Goal: Information Seeking & Learning: Learn about a topic

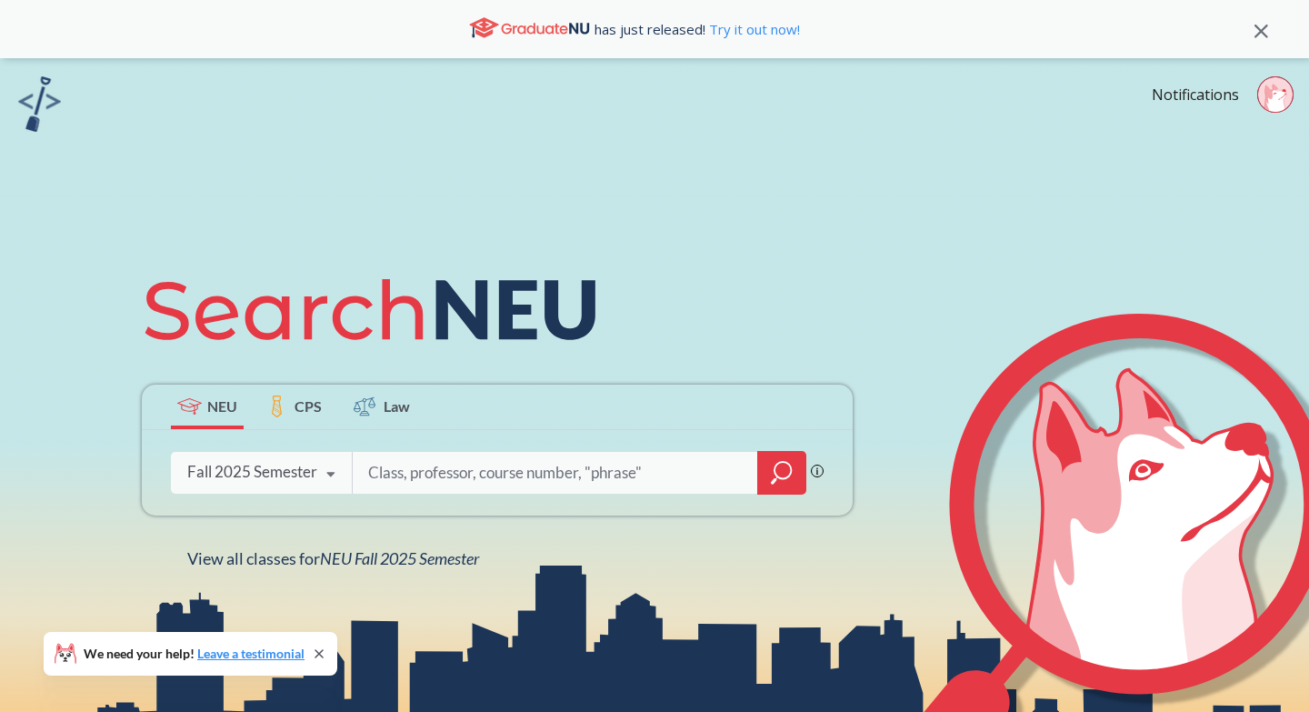
click at [787, 472] on icon "magnifying glass" at bounding box center [782, 472] width 22 height 25
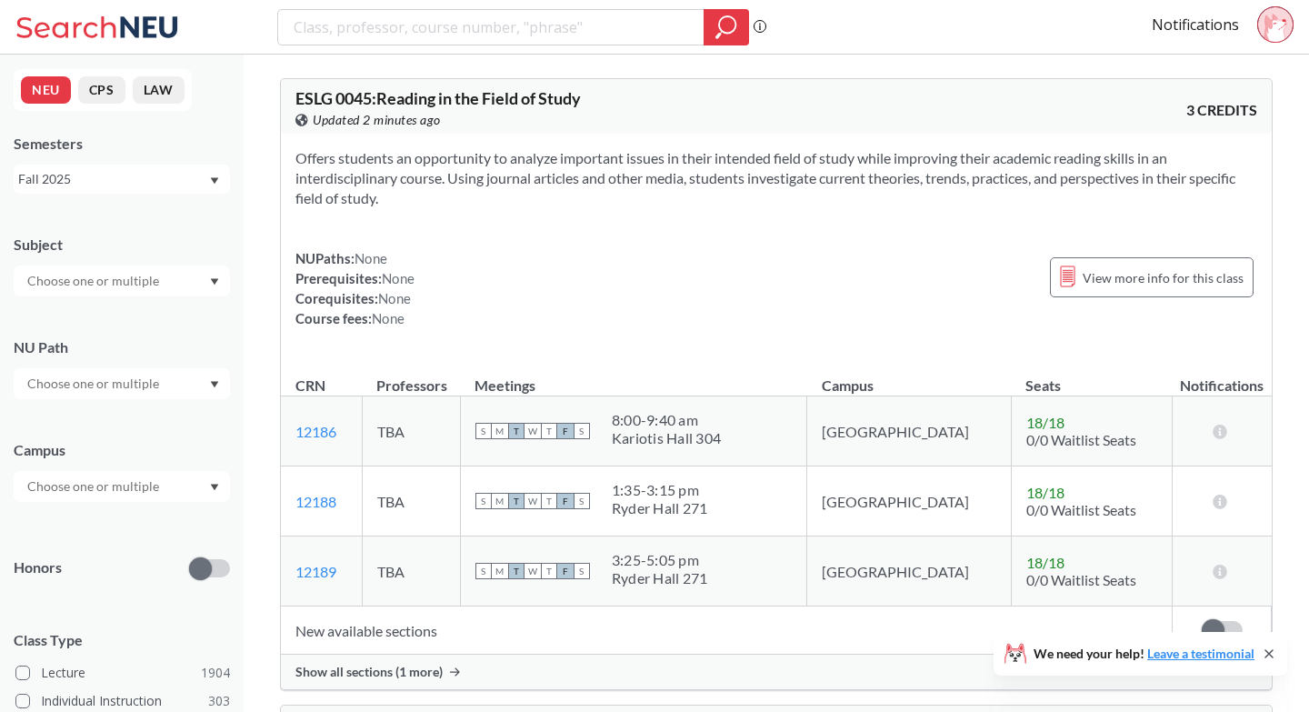
click at [197, 379] on div at bounding box center [122, 383] width 216 height 31
click at [173, 319] on div "NU Path" at bounding box center [122, 359] width 216 height 80
click at [168, 270] on div at bounding box center [122, 280] width 216 height 31
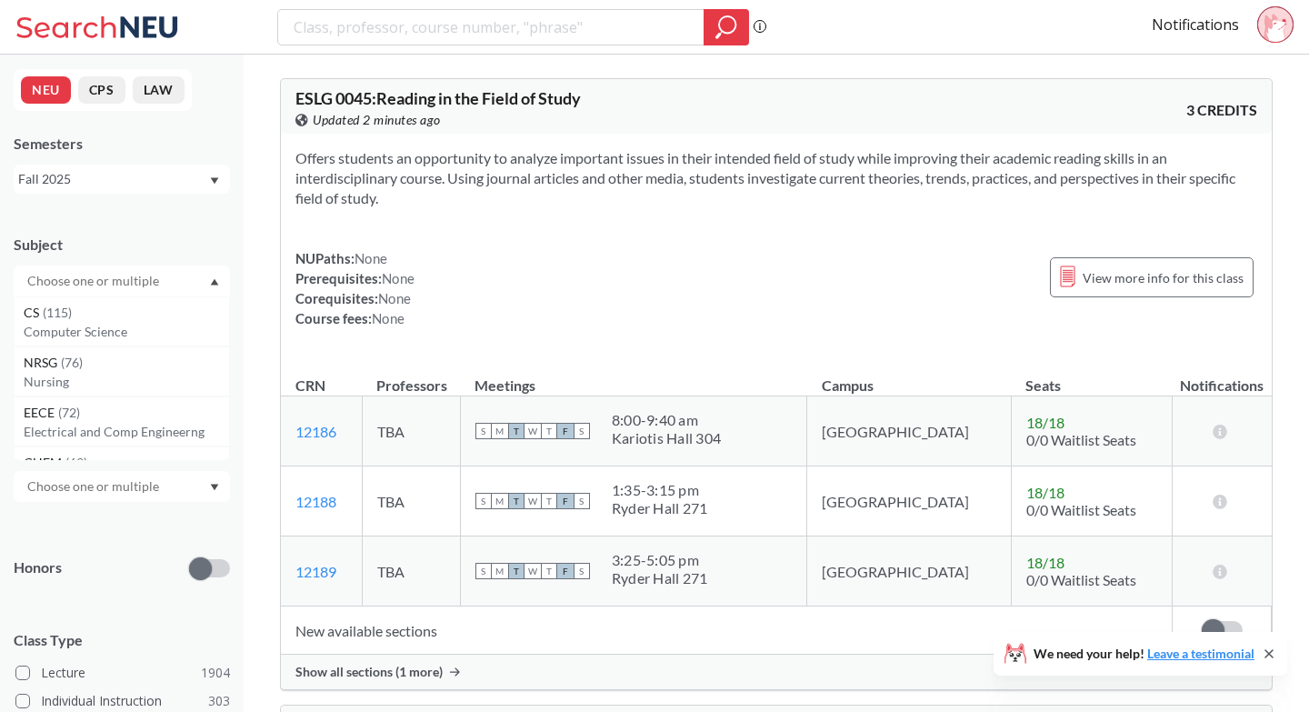
click at [176, 238] on div "Subject" at bounding box center [122, 244] width 216 height 20
click at [168, 474] on div at bounding box center [122, 486] width 216 height 31
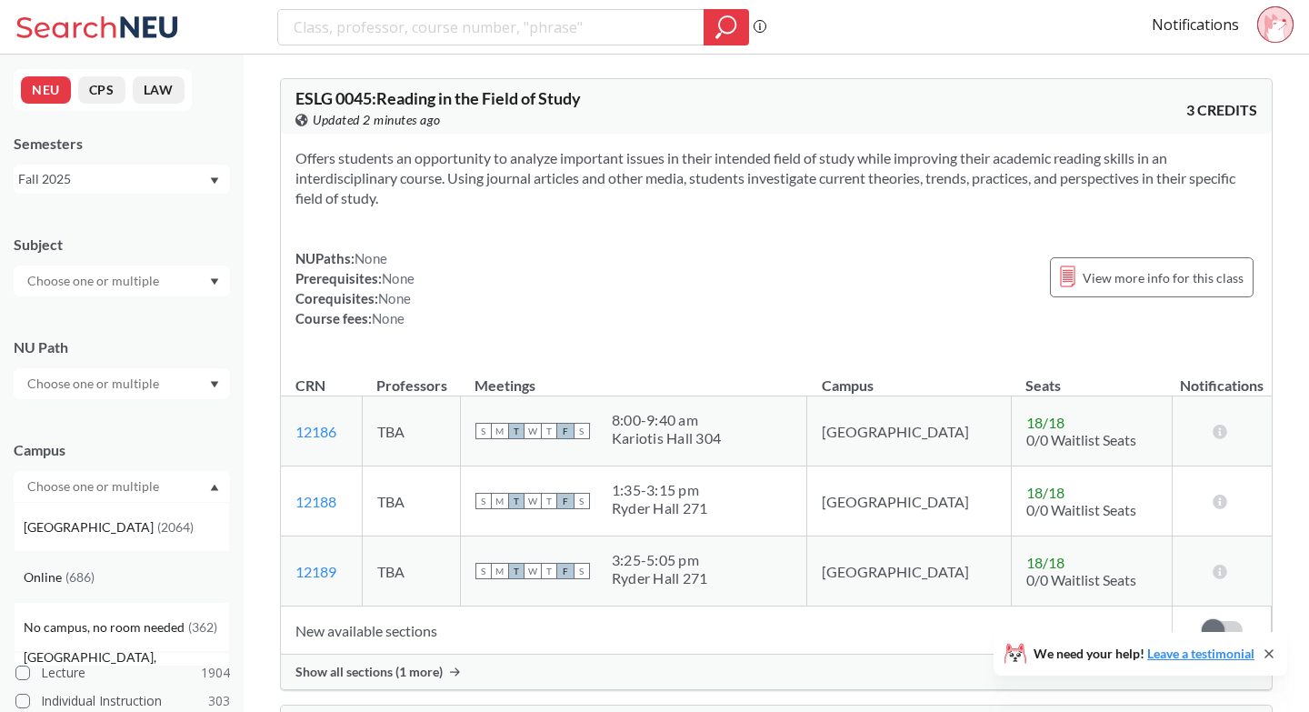
click at [125, 573] on div "Online ( 686 )" at bounding box center [126, 577] width 205 height 20
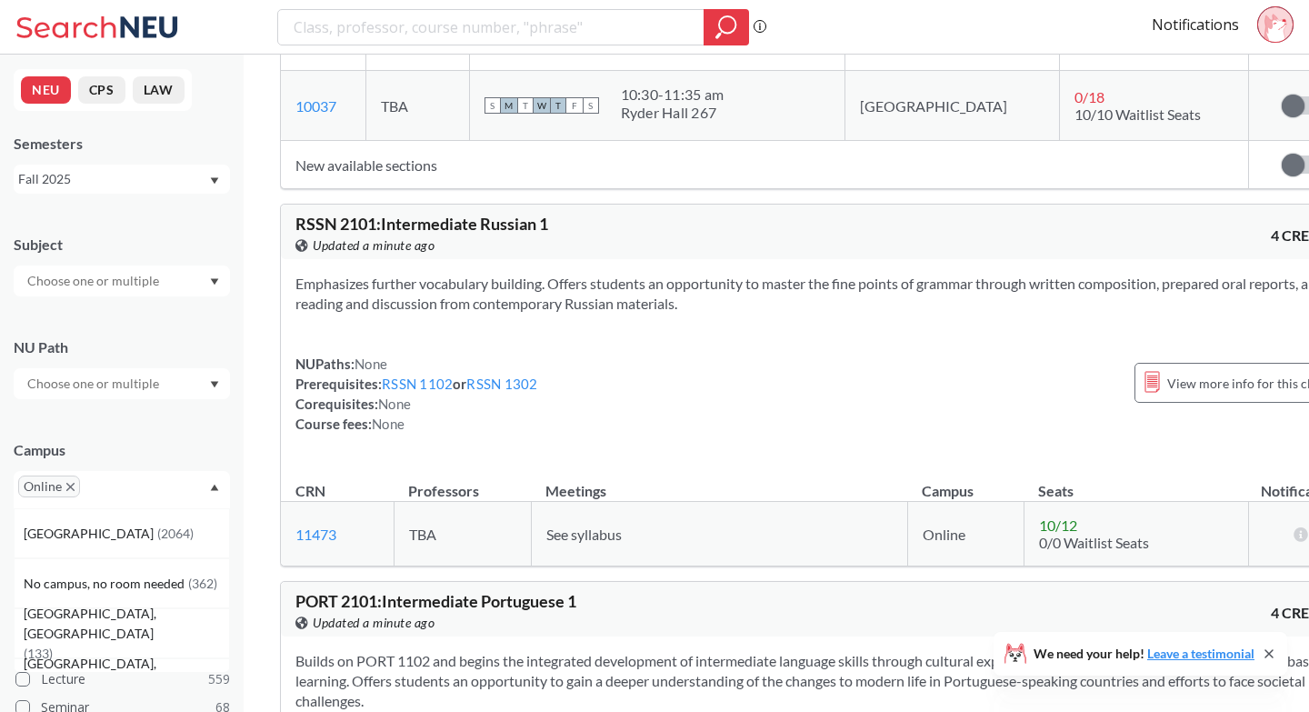
scroll to position [53916, 0]
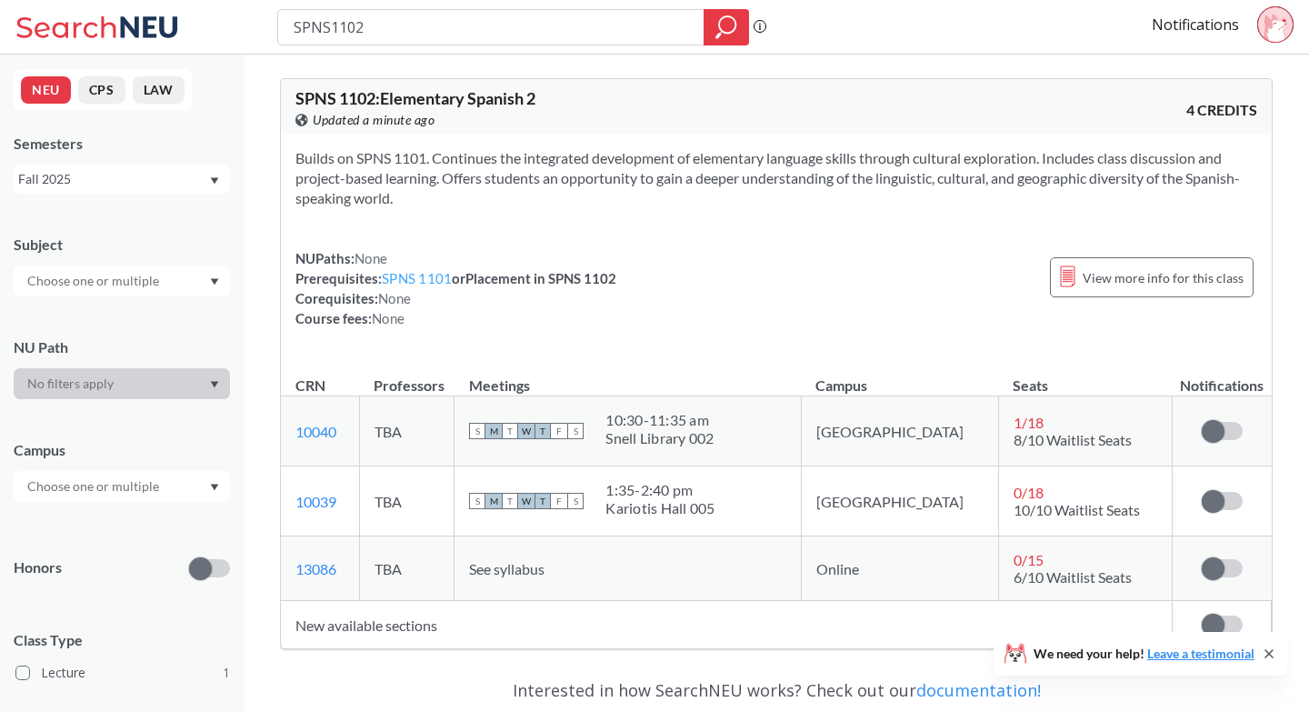
click at [432, 281] on link "SPNS 1101" at bounding box center [417, 278] width 70 height 16
